Goal: Task Accomplishment & Management: Complete application form

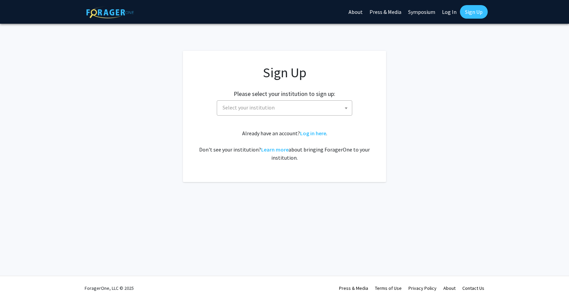
click at [321, 113] on span "Select your institution" at bounding box center [286, 108] width 132 height 14
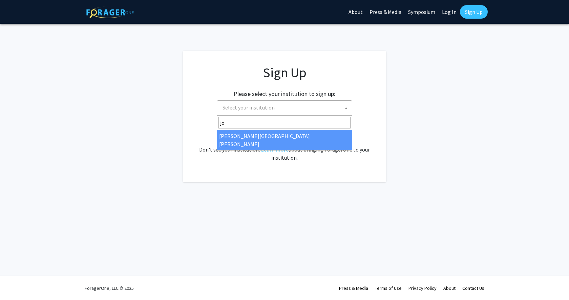
type input "joh"
select select "1"
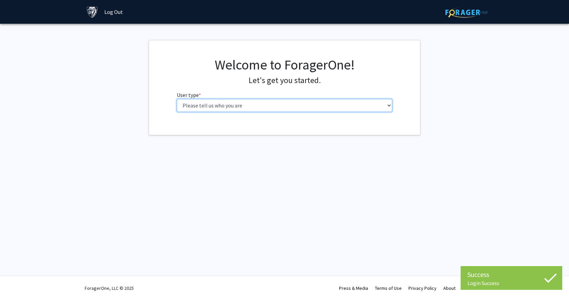
click at [293, 104] on select "Please tell us who you are Undergraduate Student Master's Student Doctoral Cand…" at bounding box center [285, 105] width 216 height 13
select select "3: doc"
click at [177, 99] on select "Please tell us who you are Undergraduate Student Master's Student Doctoral Cand…" at bounding box center [285, 105] width 216 height 13
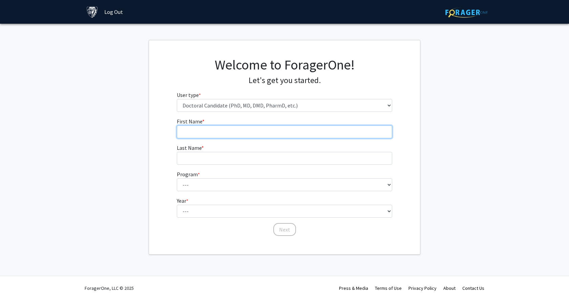
click at [253, 135] on input "First Name * required" at bounding box center [285, 131] width 216 height 13
